Goal: Information Seeking & Learning: Find specific page/section

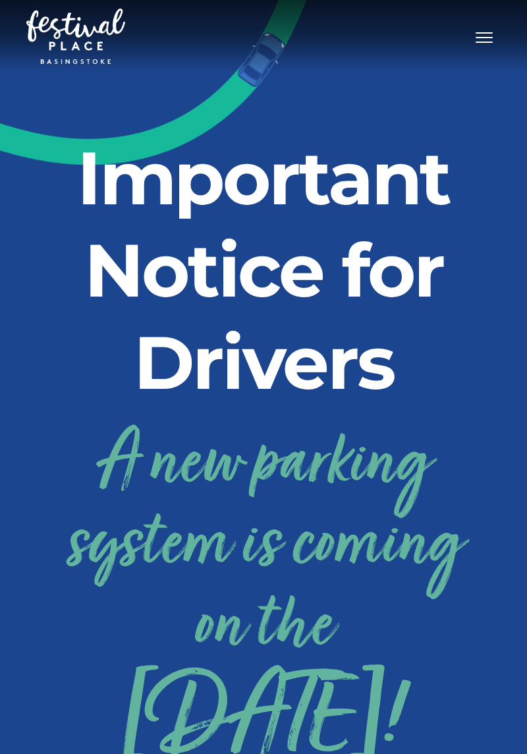
click at [509, 63] on nav "Toggle navigation .st5{fill:none;stroke:#FFFFFF;stroke-width:2.29;stroke-miterl…" at bounding box center [263, 36] width 527 height 72
click at [500, 33] on button "Toggle navigation" at bounding box center [484, 35] width 33 height 19
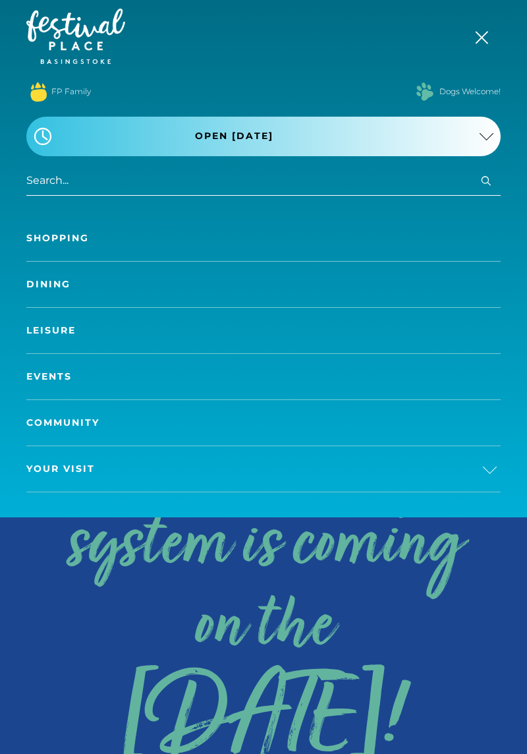
click at [482, 465] on link "Your Visit" at bounding box center [263, 468] width 475 height 45
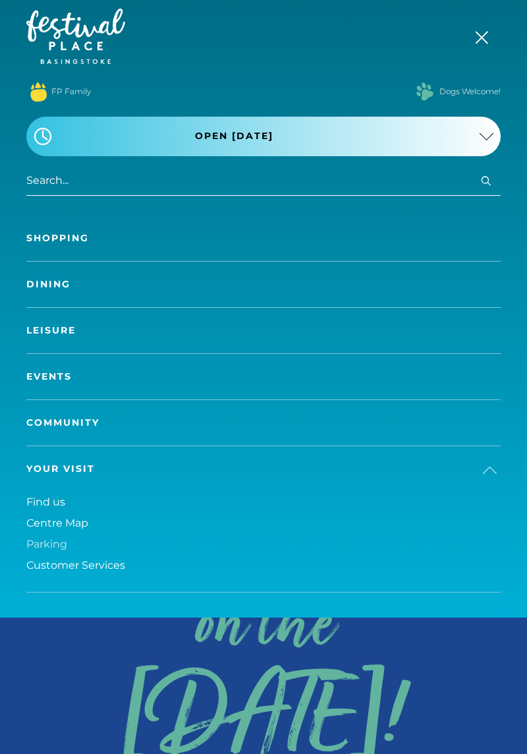
click at [45, 539] on span "Parking" at bounding box center [46, 544] width 41 height 13
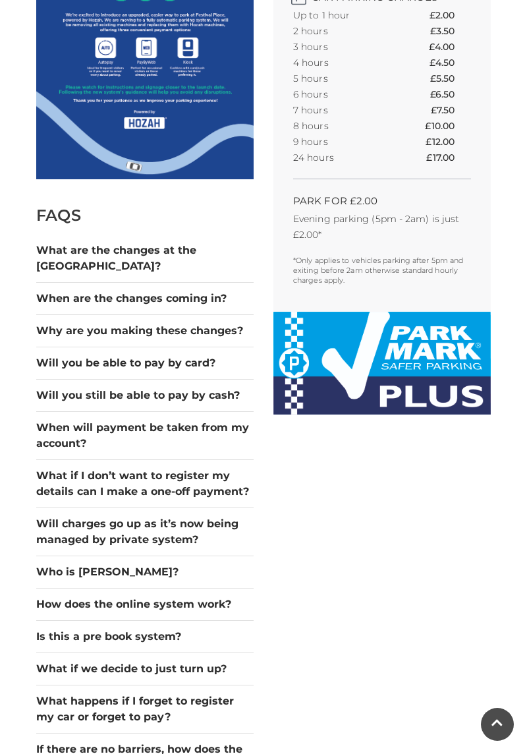
scroll to position [569, 0]
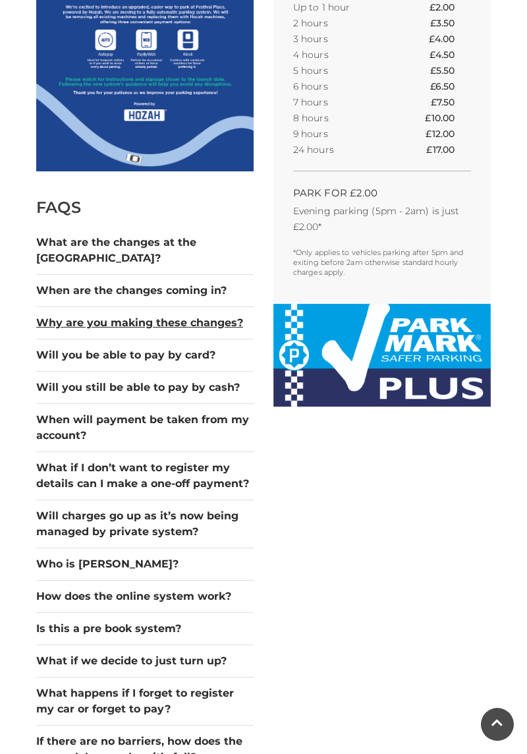
click at [52, 315] on button "Why are you making these changes?" at bounding box center [144, 323] width 217 height 16
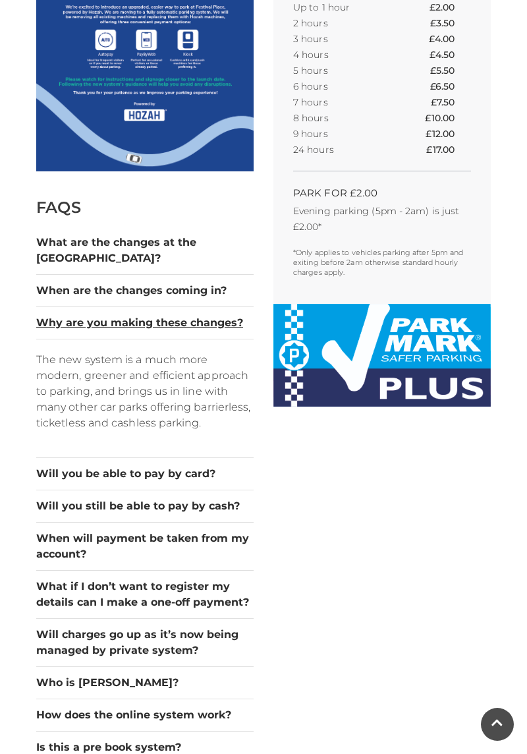
click at [57, 315] on button "Why are you making these changes?" at bounding box center [144, 323] width 217 height 16
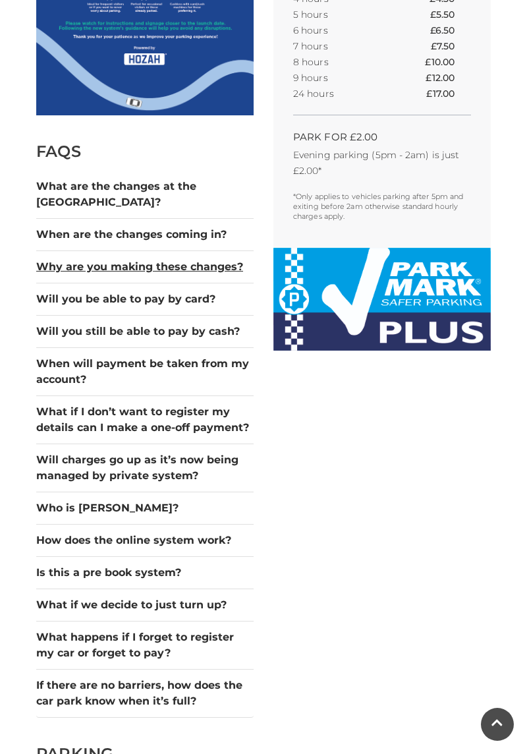
scroll to position [670, 0]
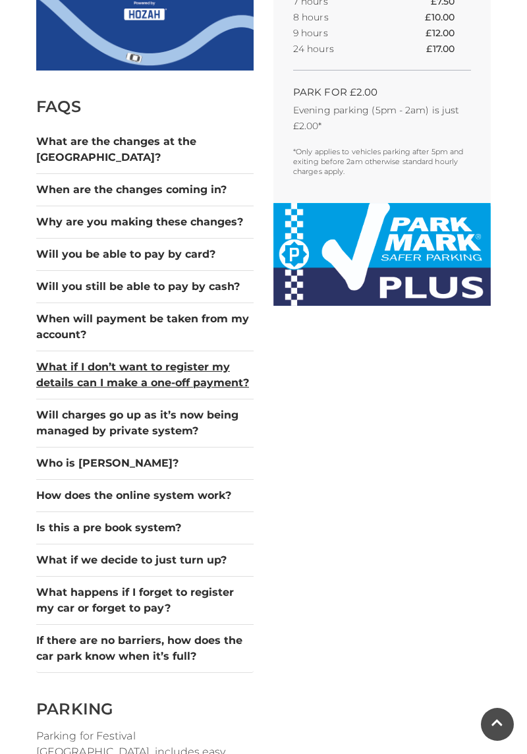
click at [45, 359] on button "What if I don’t want to register my details can I make a one-off payment?" at bounding box center [144, 375] width 217 height 32
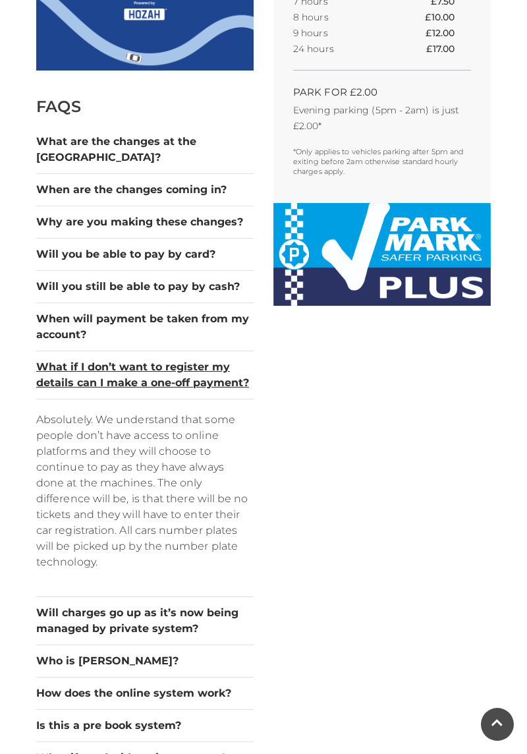
click at [63, 369] on button "What if I don’t want to register my details can I make a one-off payment?" at bounding box center [144, 375] width 217 height 32
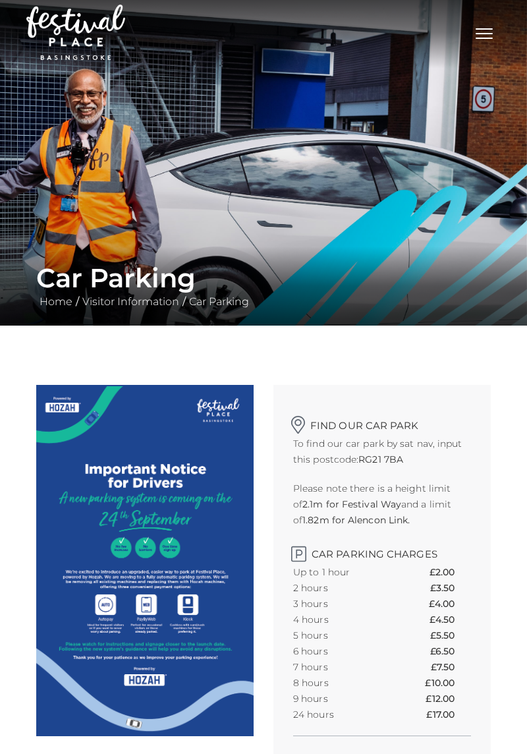
scroll to position [9, 0]
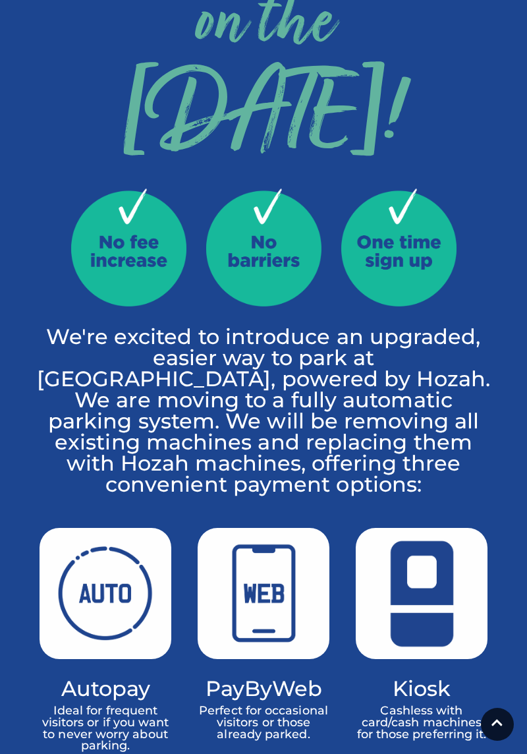
scroll to position [603, 0]
click at [109, 306] on img at bounding box center [128, 247] width 115 height 118
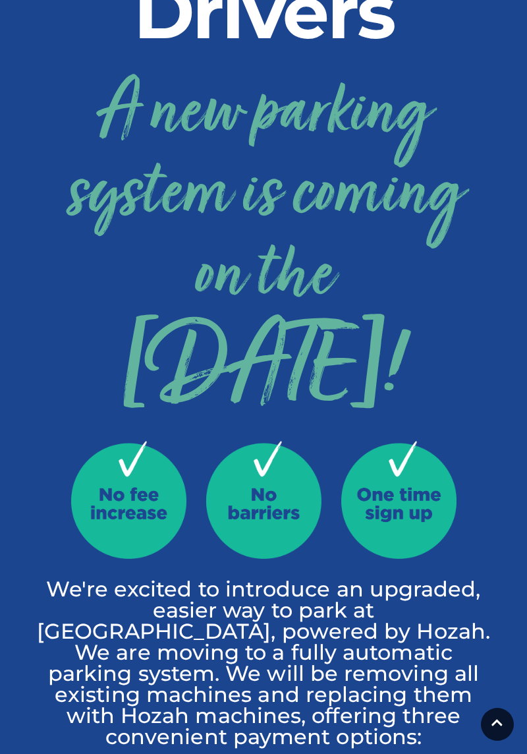
scroll to position [0, 0]
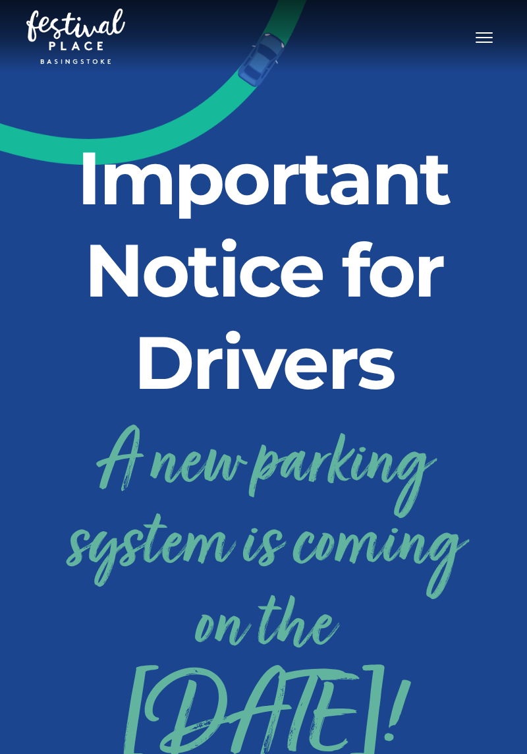
click at [483, 42] on span "Toggle navigation" at bounding box center [484, 42] width 17 height 1
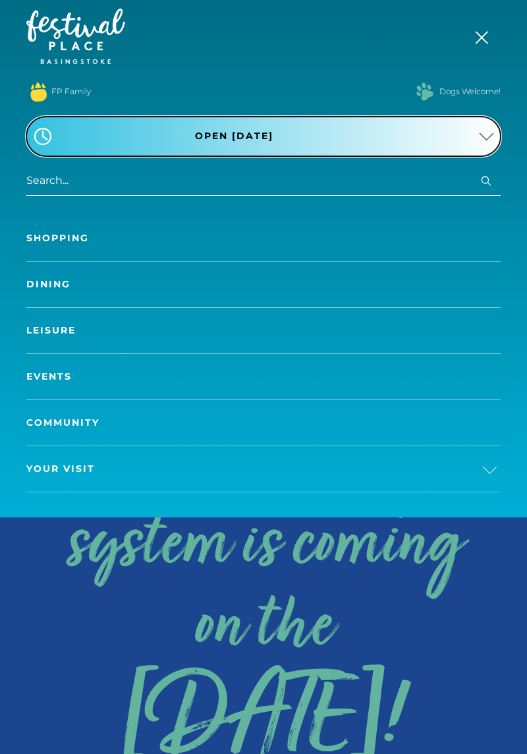
click at [71, 134] on button ".st5{fill:none;stroke:#FFFFFF;stroke-width:2.29;stroke-miterlimit:10;} Open [DA…" at bounding box center [263, 137] width 475 height 40
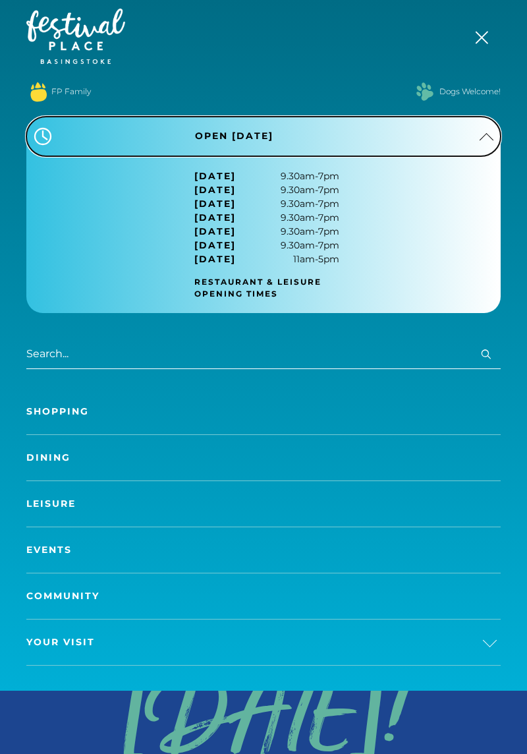
click at [90, 137] on button ".st5{fill:none;stroke:#FFFFFF;stroke-width:2.29;stroke-miterlimit:10;} Open tod…" at bounding box center [263, 137] width 475 height 40
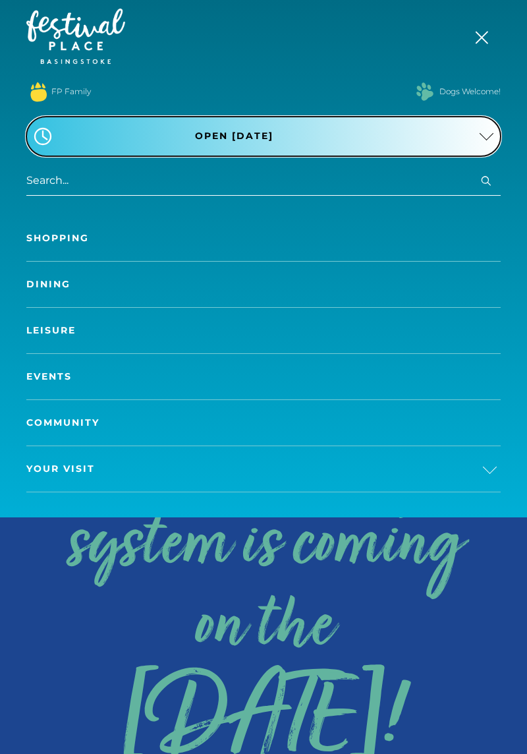
click at [105, 126] on button ".st5{fill:none;stroke:#FFFFFF;stroke-width:2.29;stroke-miterlimit:10;} Open tod…" at bounding box center [263, 137] width 475 height 40
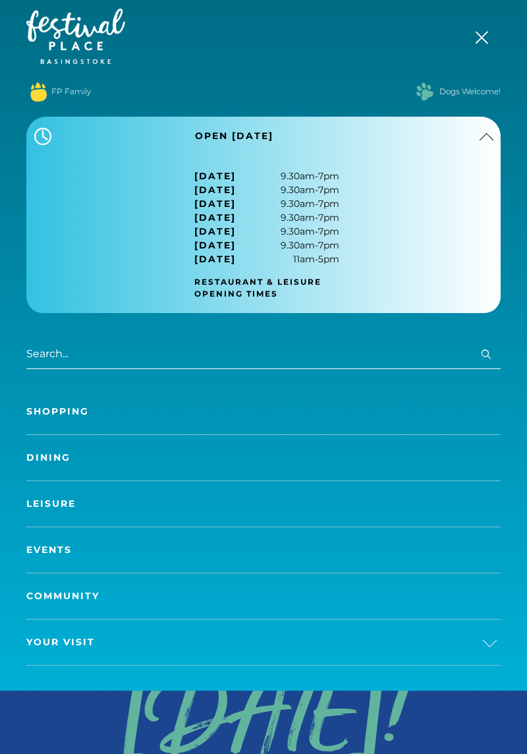
click at [214, 286] on link "Restaurant & Leisure opening times" at bounding box center [268, 288] width 148 height 24
